Goal: Task Accomplishment & Management: Manage account settings

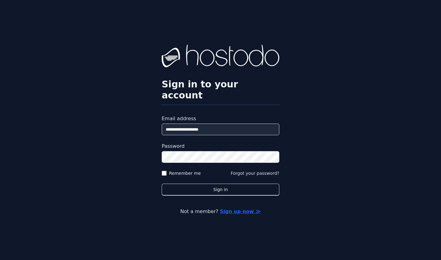
type input "**********"
click at [217, 184] on button "Sign in" at bounding box center [221, 190] width 118 height 12
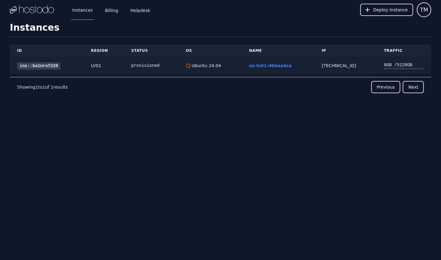
click at [47, 66] on link "ins::ba1nrof220" at bounding box center [39, 65] width 44 height 7
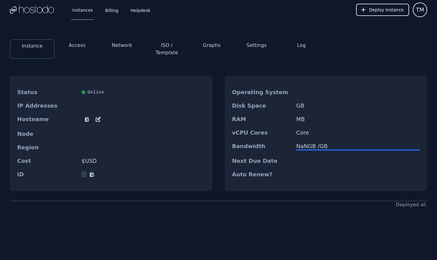
click at [125, 43] on button "Network" at bounding box center [122, 45] width 21 height 7
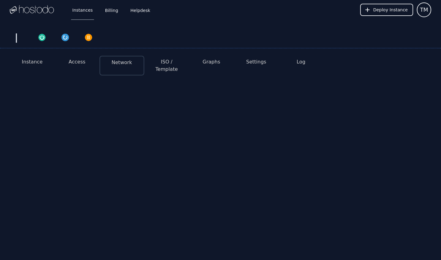
click at [74, 59] on button "Access" at bounding box center [77, 61] width 17 height 7
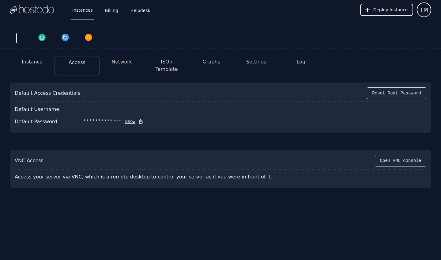
click at [124, 119] on button "Show" at bounding box center [129, 122] width 14 height 6
click at [162, 58] on li "ISO / Template" at bounding box center [166, 66] width 45 height 20
click at [161, 60] on button "ISO / Template" at bounding box center [166, 65] width 35 height 15
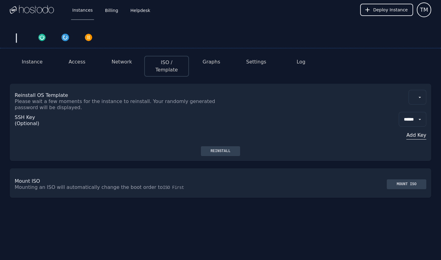
click at [131, 62] on li "Network" at bounding box center [122, 66] width 45 height 21
click at [125, 64] on button "Network" at bounding box center [122, 61] width 21 height 7
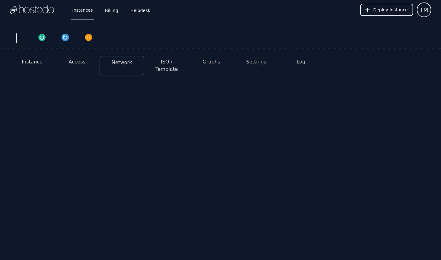
click at [163, 62] on button "ISO / Template" at bounding box center [166, 65] width 35 height 15
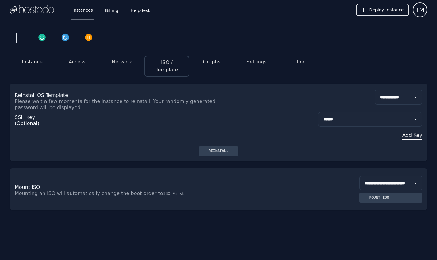
click at [75, 63] on button "Access" at bounding box center [77, 61] width 17 height 7
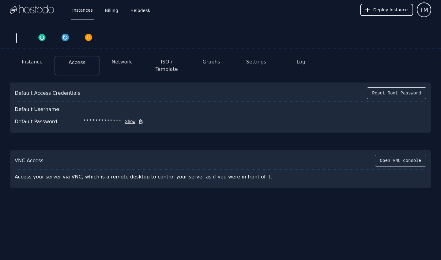
click at [128, 119] on button "Show" at bounding box center [129, 122] width 14 height 6
click at [89, 119] on button "Hide" at bounding box center [90, 122] width 14 height 6
click at [51, 109] on div "Default Username:" at bounding box center [221, 109] width 412 height 12
click at [138, 119] on icon at bounding box center [141, 122] width 6 height 6
click at [131, 119] on button "Show" at bounding box center [129, 122] width 14 height 6
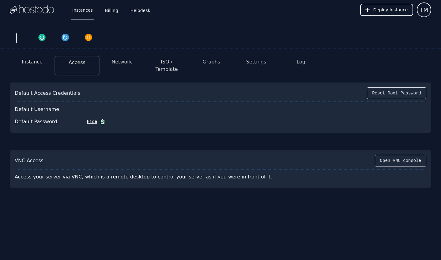
click at [87, 119] on div "Default Password: Hide" at bounding box center [221, 122] width 412 height 12
click at [88, 119] on button "Hide" at bounding box center [90, 122] width 14 height 6
click at [126, 119] on button "Show" at bounding box center [129, 122] width 14 height 6
click at [130, 66] on li "Network" at bounding box center [122, 66] width 45 height 20
click at [42, 103] on div "Default Username:" at bounding box center [221, 109] width 412 height 12
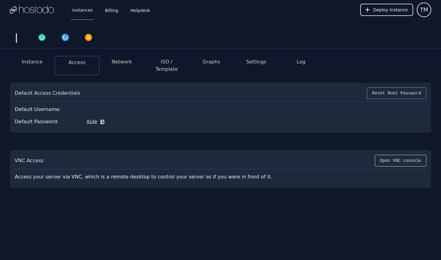
click at [388, 87] on button "Reset Root Password" at bounding box center [396, 93] width 59 height 12
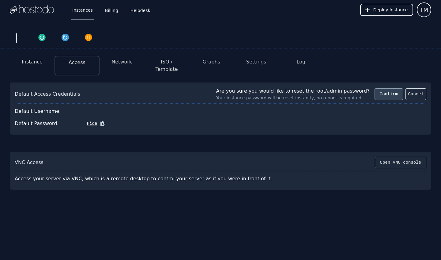
click at [390, 91] on button "Confirm" at bounding box center [389, 94] width 28 height 12
drag, startPoint x: 301, startPoint y: 85, endPoint x: 319, endPoint y: 86, distance: 17.5
click at [316, 87] on div "Are you sure you would like to reset the root/admin password?" at bounding box center [292, 90] width 153 height 7
click at [319, 87] on div "Are you sure you would like to reset the root/admin password?" at bounding box center [292, 90] width 153 height 7
click at [378, 88] on button "Confirm" at bounding box center [389, 94] width 28 height 12
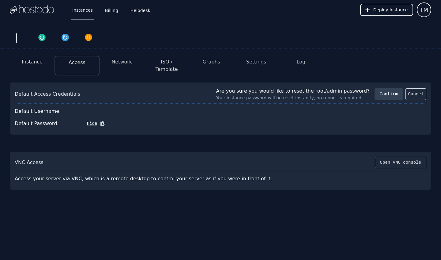
click at [84, 120] on button "Hide" at bounding box center [90, 123] width 14 height 6
click at [87, 120] on div "**********" at bounding box center [102, 123] width 38 height 7
click at [125, 117] on div "**********" at bounding box center [221, 123] width 412 height 12
click at [125, 120] on button "Show" at bounding box center [129, 123] width 14 height 6
click at [92, 120] on button "Hide" at bounding box center [90, 123] width 14 height 6
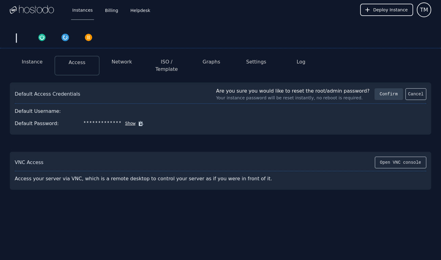
click at [39, 62] on button "Instance" at bounding box center [32, 61] width 21 height 7
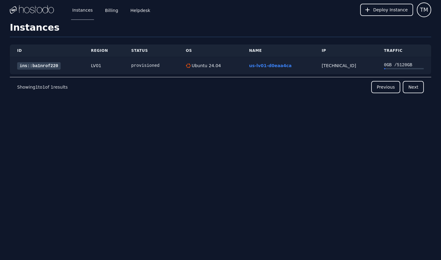
click at [50, 67] on link "ins::ba1nrof220" at bounding box center [39, 65] width 44 height 7
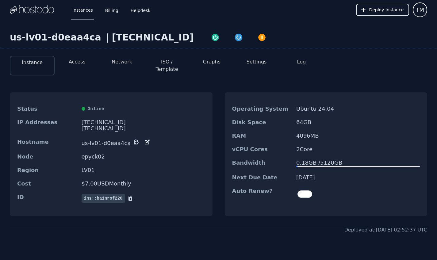
click at [82, 66] on li "Access" at bounding box center [77, 66] width 45 height 20
click at [81, 65] on button "Access" at bounding box center [77, 61] width 17 height 7
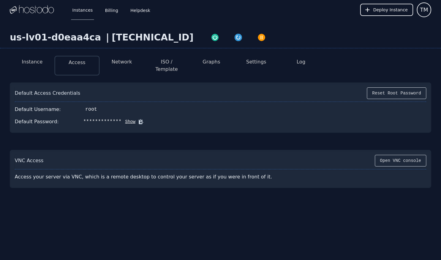
click at [125, 119] on button "Show" at bounding box center [129, 122] width 14 height 6
click at [149, 119] on icon at bounding box center [150, 121] width 5 height 5
drag, startPoint x: 81, startPoint y: 116, endPoint x: 127, endPoint y: 116, distance: 46.0
click at [128, 116] on div "Default Password: Ayq&iMbsl@{7"BDJ Hide" at bounding box center [221, 122] width 412 height 12
copy div "Ayq&iMbsl@{7"BDJ"
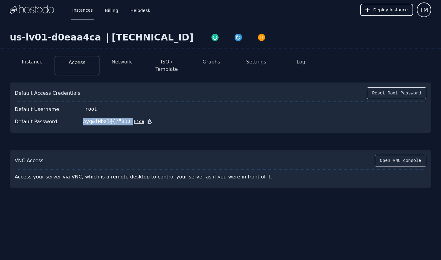
click at [33, 0] on html "Instances Billing Helpdesk Deploy Instance TM Instances SSH Keys Billing Helpde…" at bounding box center [220, 130] width 441 height 260
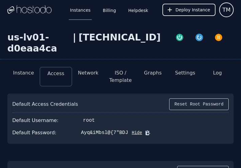
click at [133, 131] on button "Hide" at bounding box center [135, 133] width 14 height 6
click at [122, 134] on button "Show" at bounding box center [126, 133] width 14 height 6
drag, startPoint x: 78, startPoint y: 134, endPoint x: 126, endPoint y: 132, distance: 47.5
click at [126, 132] on div "Default Password: Ayq&iMbsl@{7"BDJ Hide" at bounding box center [120, 133] width 216 height 12
copy div "Ayq&iMbsl@{7"BDJ"
